Goal: Navigation & Orientation: Find specific page/section

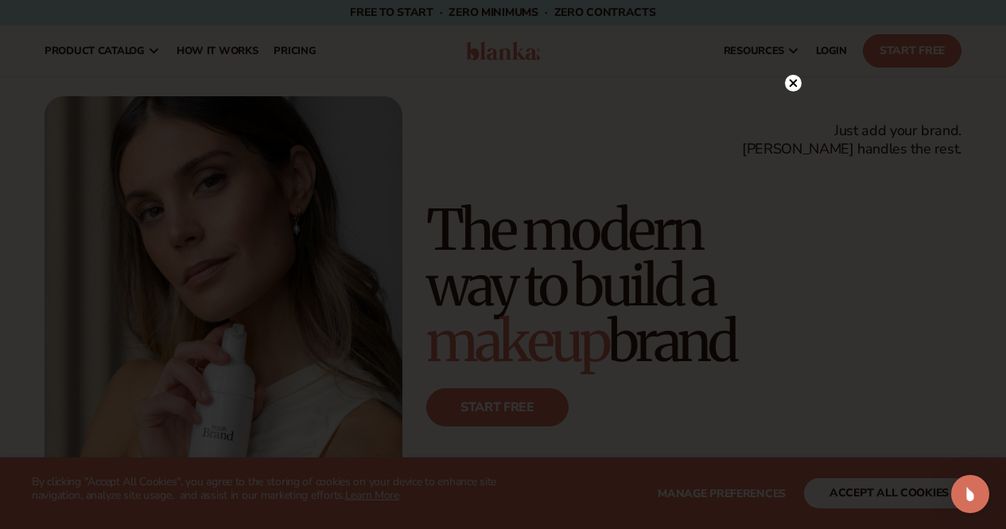
click at [793, 83] on icon at bounding box center [793, 84] width 8 height 8
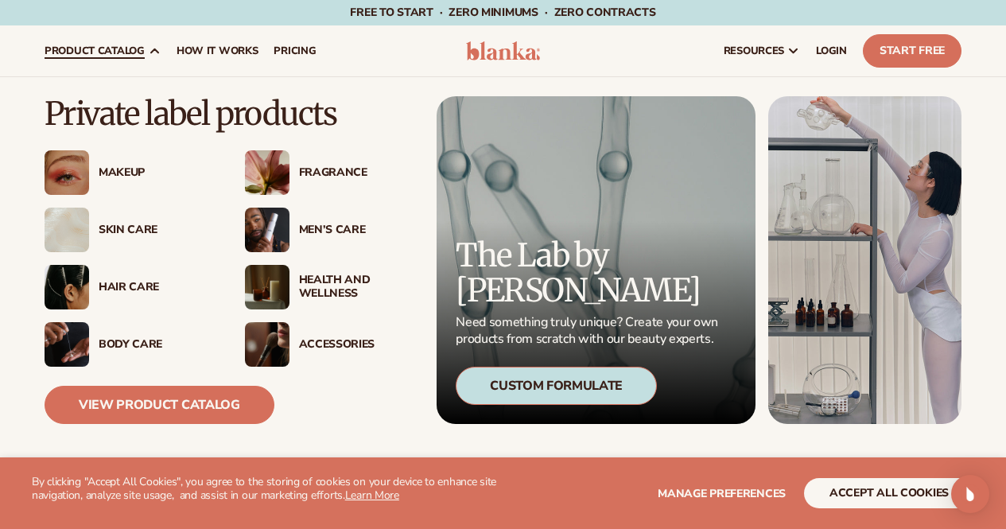
click at [323, 232] on div "Men’s Care" at bounding box center [356, 231] width 115 height 14
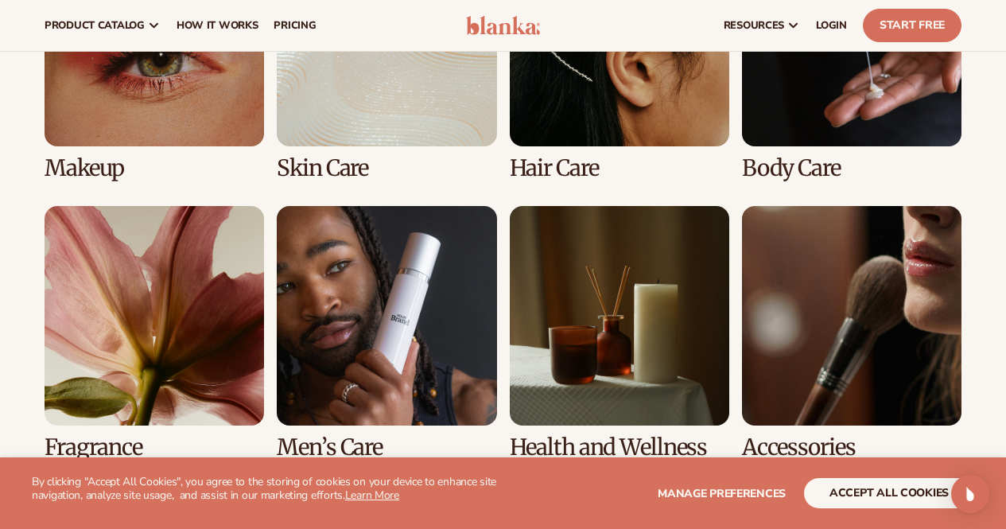
scroll to position [1256, 0]
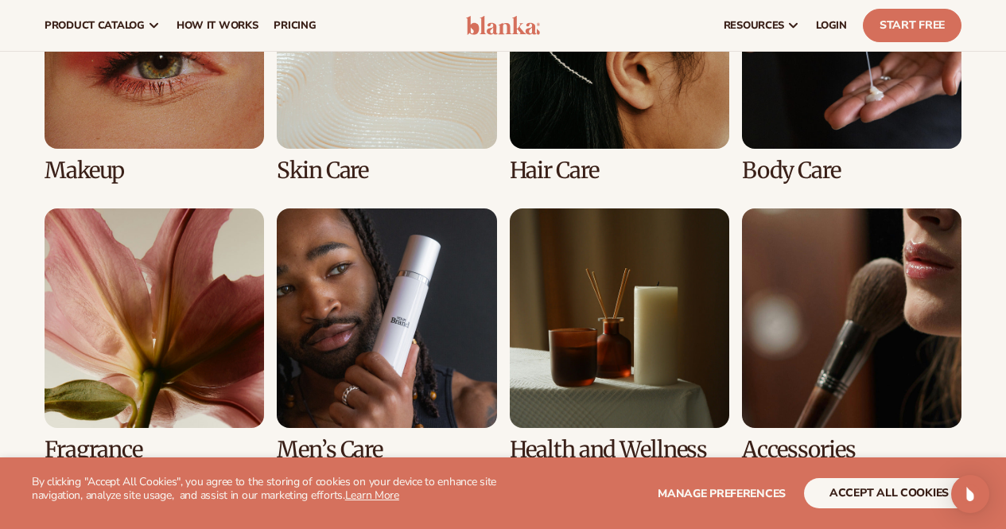
click at [427, 254] on link "6 / 8" at bounding box center [387, 335] width 220 height 254
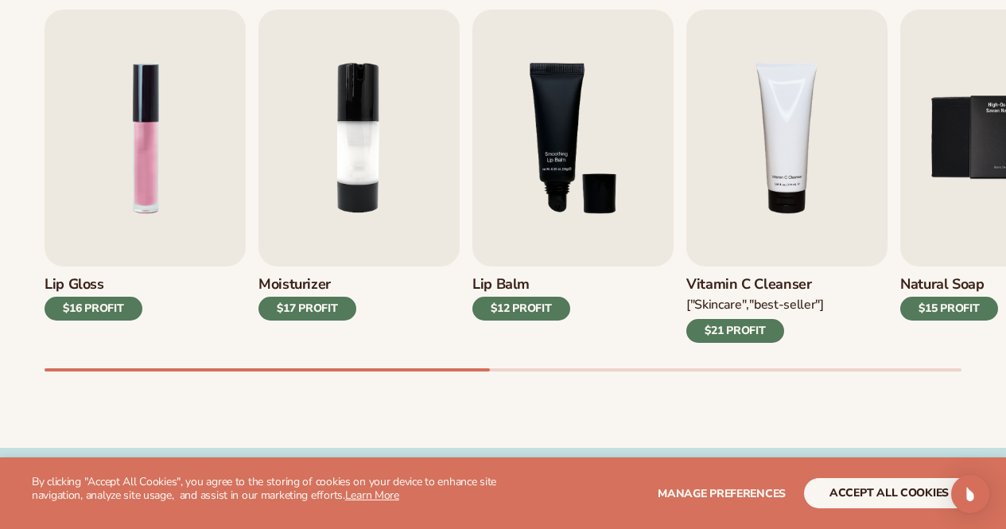
scroll to position [557, 0]
